Goal: Task Accomplishment & Management: Use online tool/utility

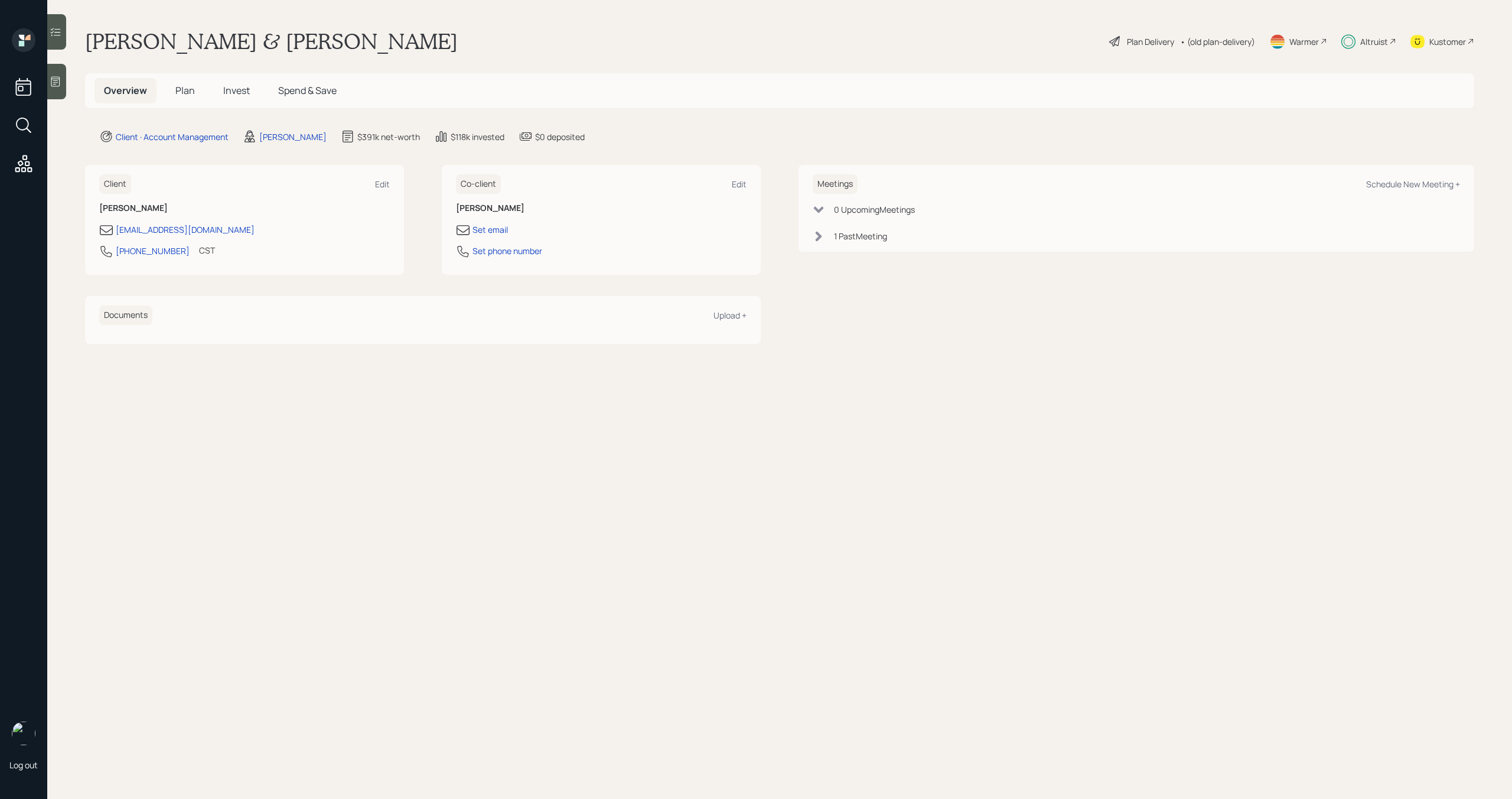
click at [235, 93] on span "Invest" at bounding box center [237, 91] width 27 height 13
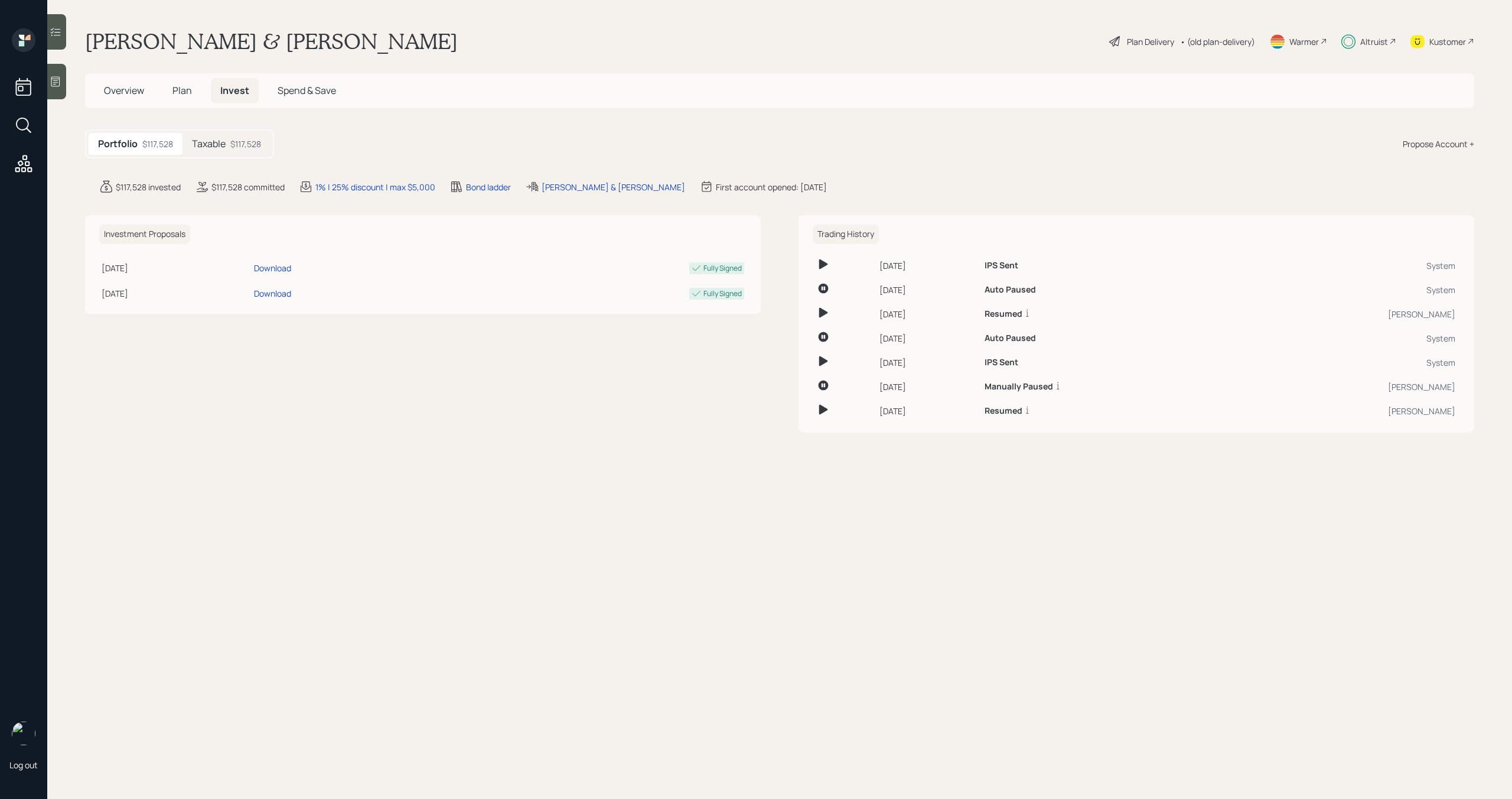
click at [218, 138] on h5 "Taxable" at bounding box center [209, 143] width 34 height 11
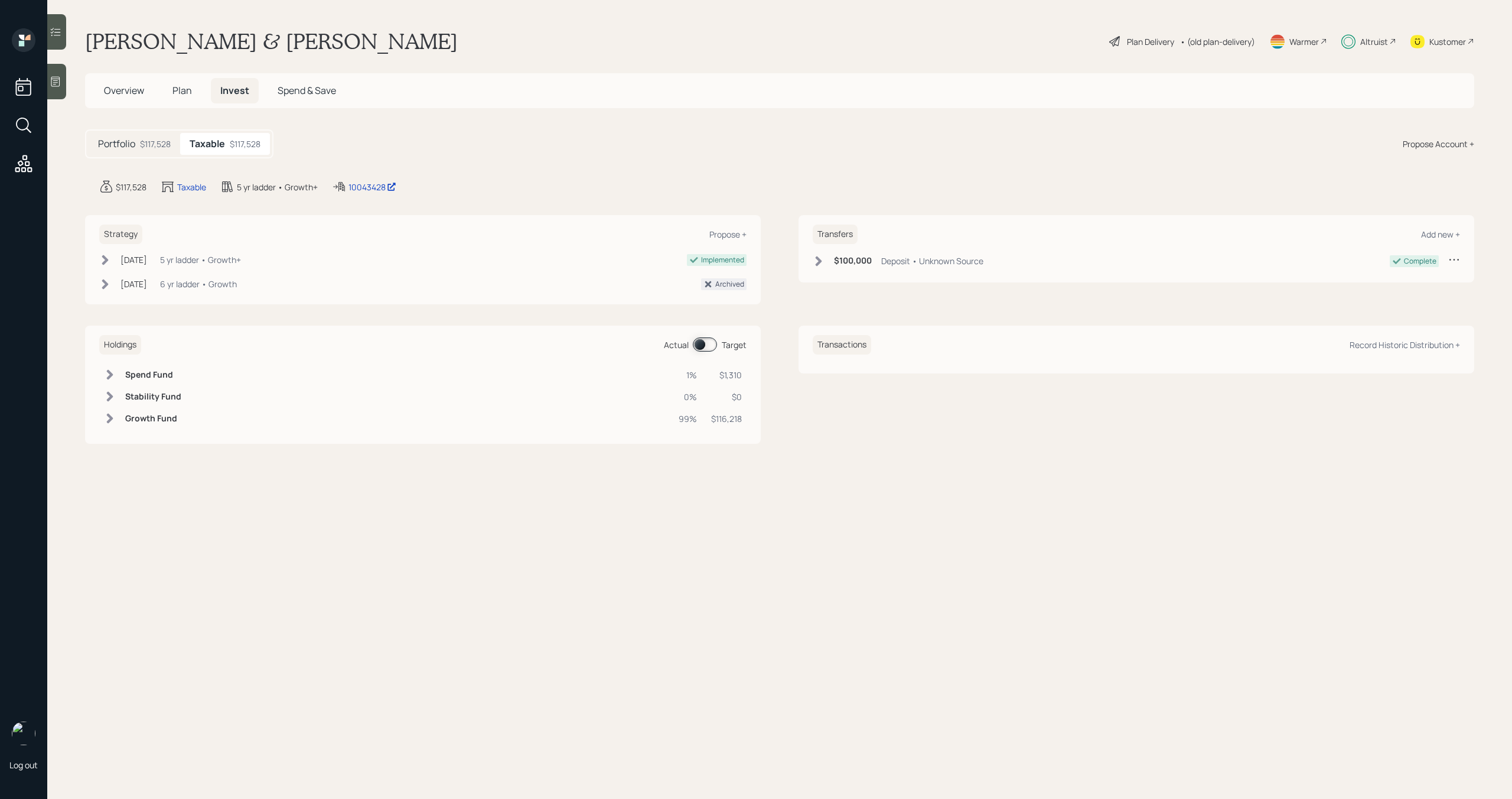
click at [178, 86] on span "Plan" at bounding box center [182, 91] width 19 height 13
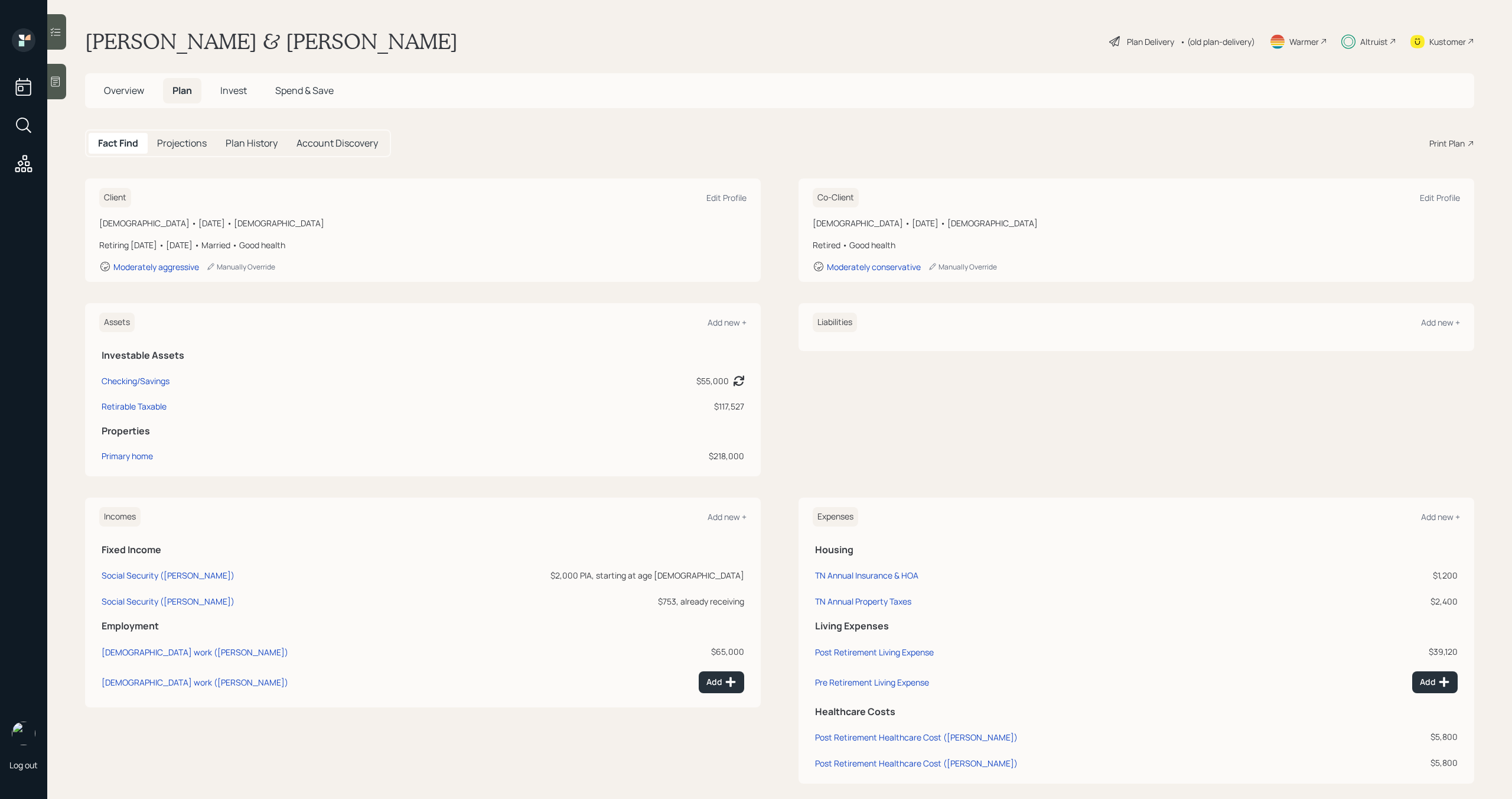
click at [1139, 44] on div "Plan Delivery" at bounding box center [1151, 41] width 47 height 13
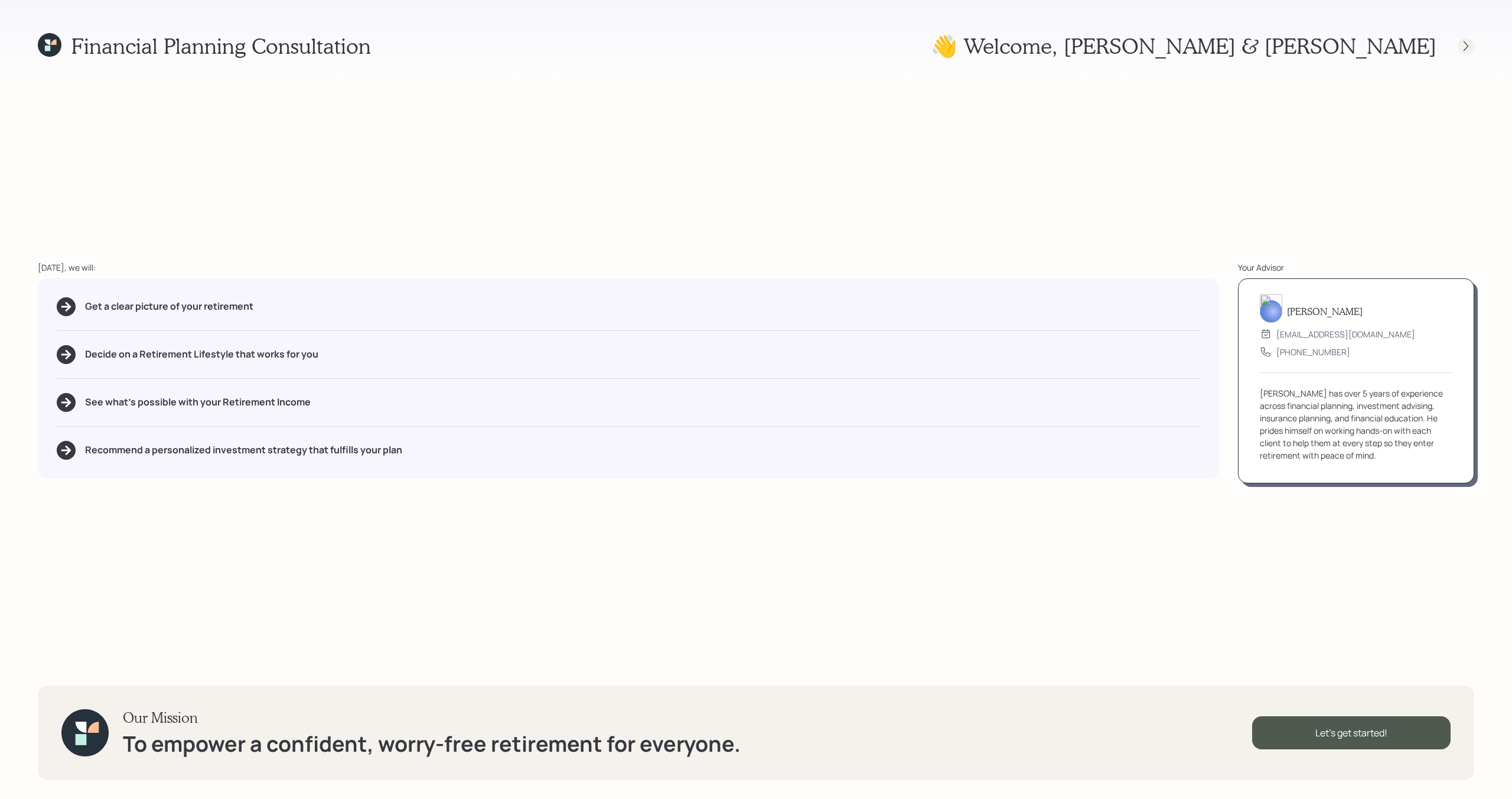
click at [1466, 45] on icon at bounding box center [1466, 46] width 4 height 10
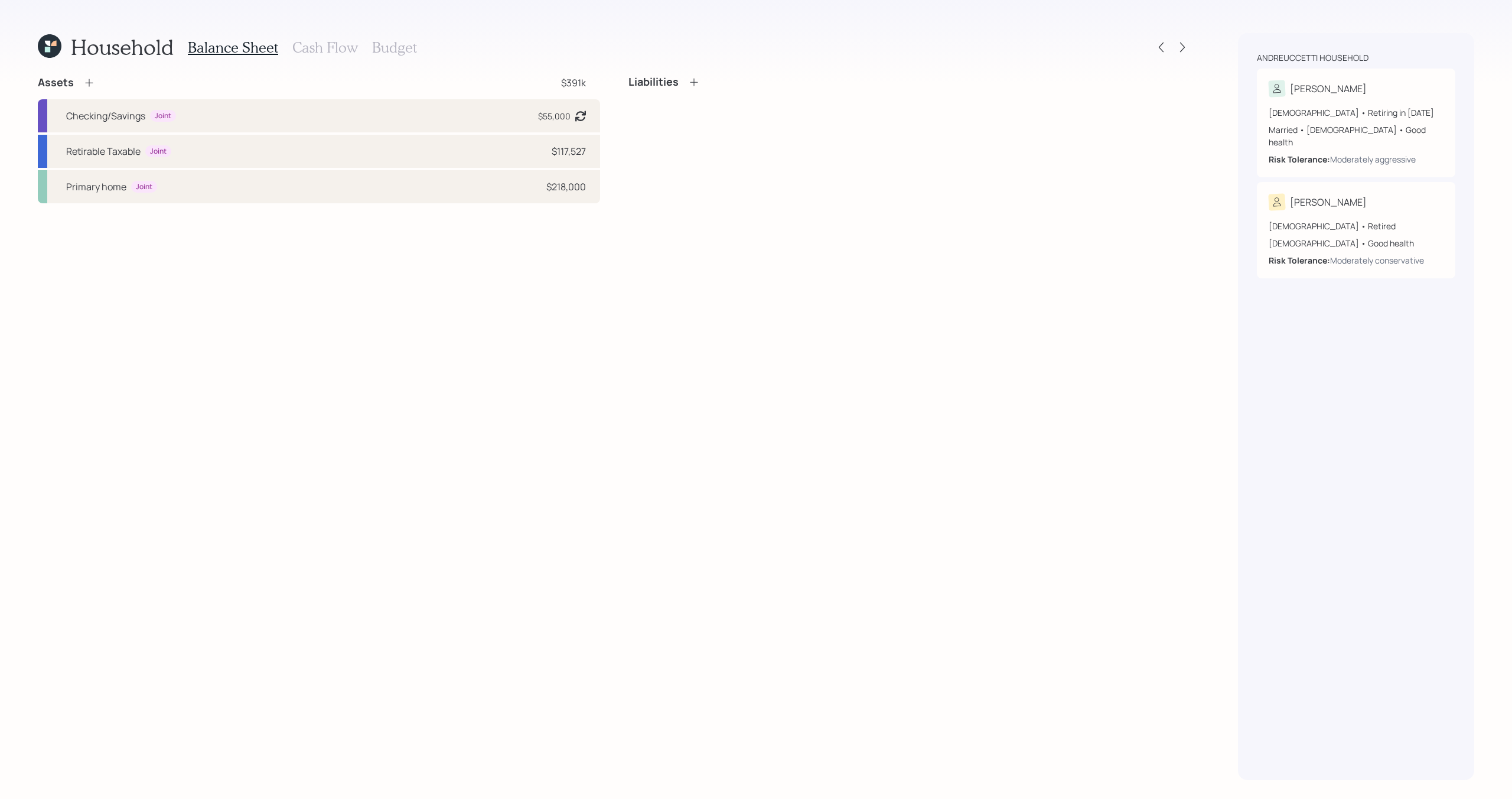
click at [313, 46] on h3 "Cash Flow" at bounding box center [325, 47] width 66 height 17
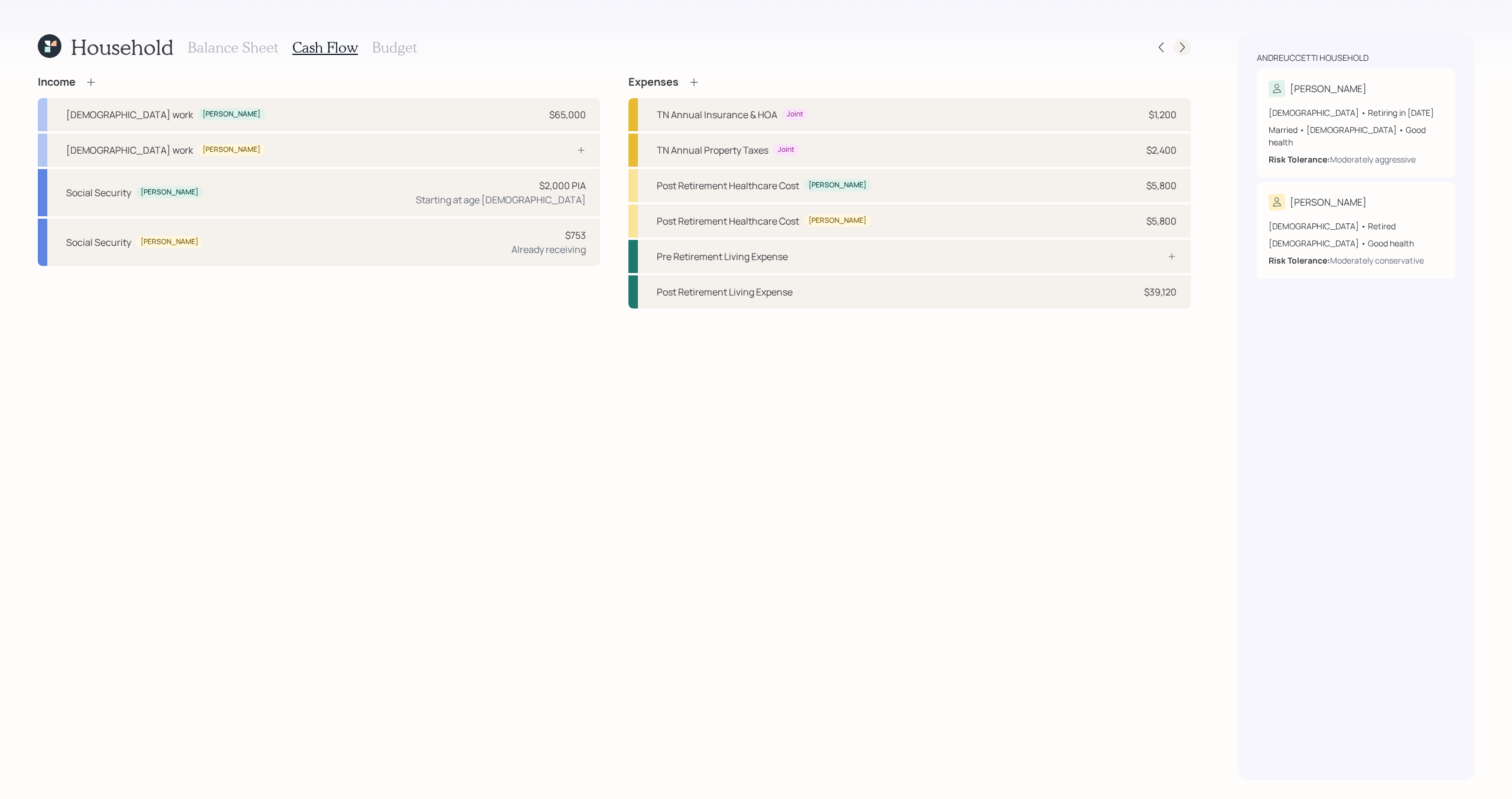
click at [1175, 51] on div at bounding box center [1182, 47] width 16 height 16
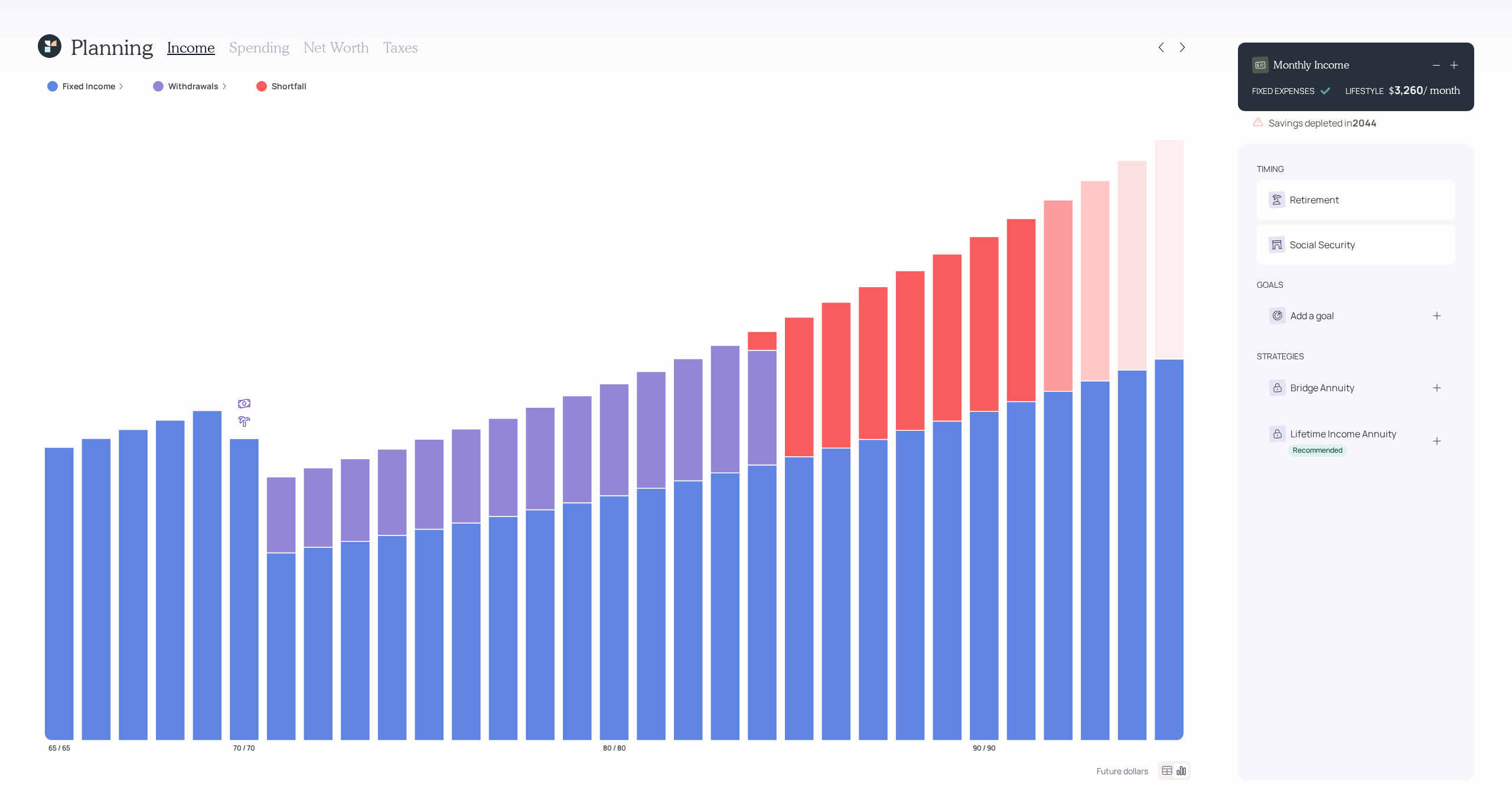
click at [1164, 772] on icon at bounding box center [1167, 769] width 14 height 14
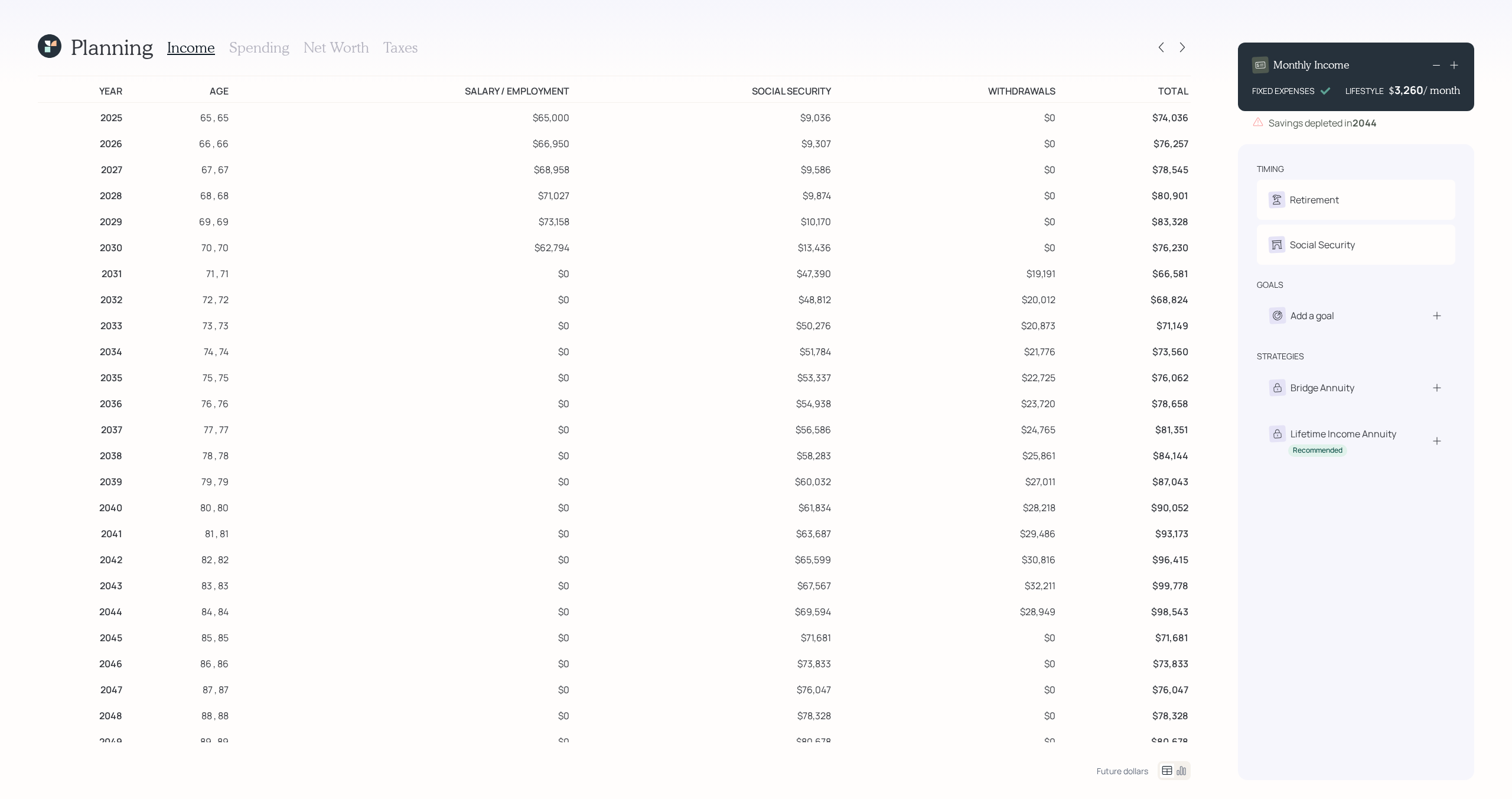
click at [58, 52] on icon at bounding box center [49, 46] width 24 height 24
